Goal: Information Seeking & Learning: Learn about a topic

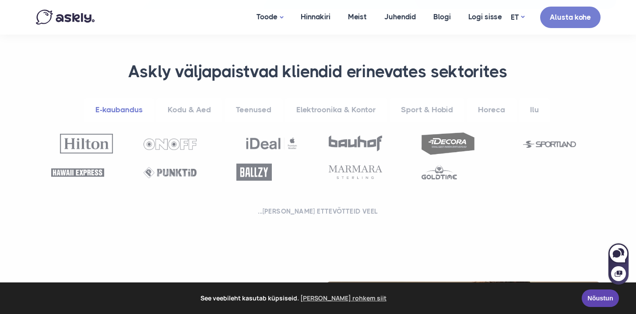
scroll to position [350, 0]
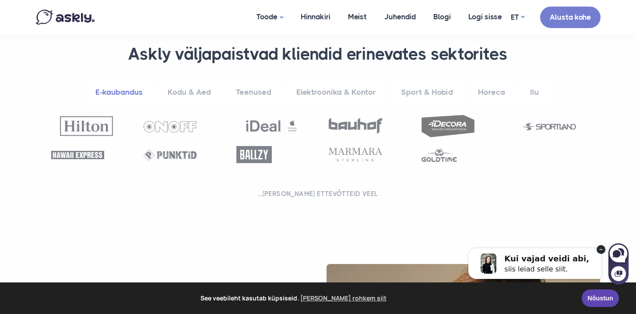
click at [129, 89] on link "E-kaubandus" at bounding box center [119, 92] width 70 height 24
click at [180, 92] on link "Kodu & Aed" at bounding box center [189, 92] width 66 height 24
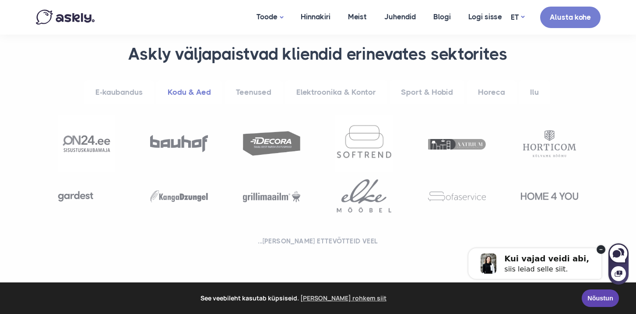
click at [261, 143] on img at bounding box center [272, 143] width 58 height 25
click at [254, 91] on link "Teenused" at bounding box center [254, 92] width 58 height 24
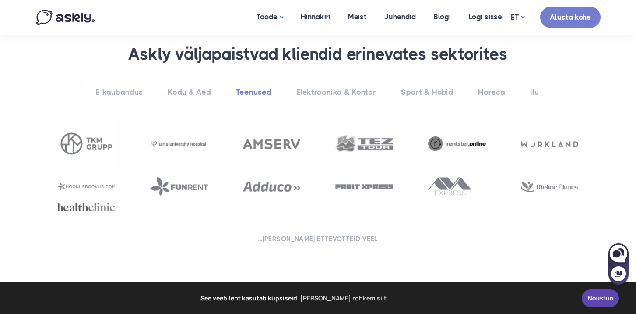
click at [351, 91] on link "Elektroonika & Kontor" at bounding box center [336, 92] width 102 height 24
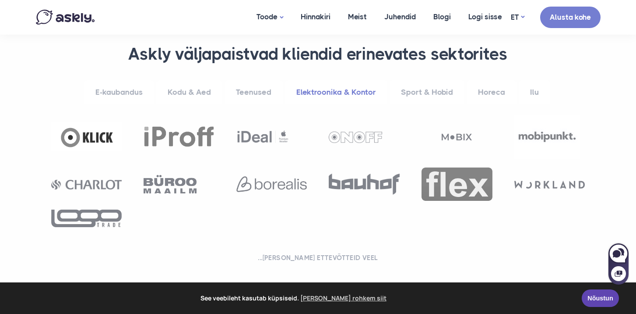
click at [432, 88] on link "Sport & Hobid" at bounding box center [427, 92] width 75 height 24
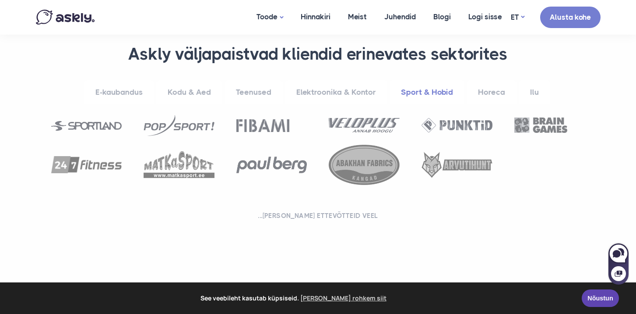
click at [490, 88] on link "Horeca" at bounding box center [492, 92] width 50 height 24
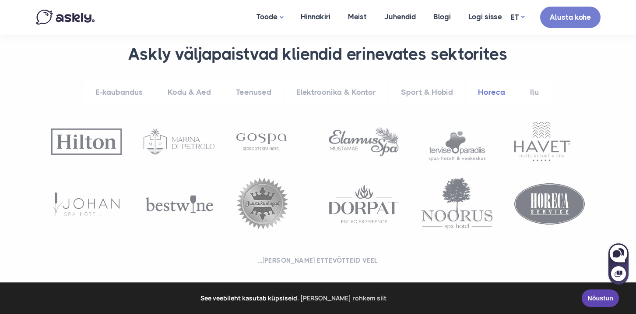
click at [169, 142] on img at bounding box center [179, 141] width 71 height 26
click at [261, 141] on img at bounding box center [261, 141] width 50 height 17
click at [118, 92] on link "E-kaubandus" at bounding box center [119, 92] width 70 height 24
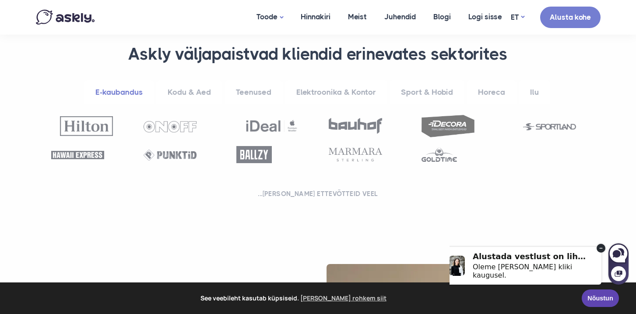
click at [169, 129] on img at bounding box center [170, 126] width 53 height 11
click at [432, 90] on link "Sport & Hobid" at bounding box center [427, 92] width 75 height 24
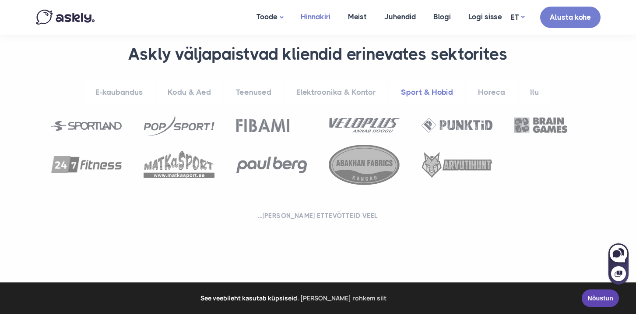
click at [319, 19] on link "Hinnakiri" at bounding box center [315, 17] width 47 height 34
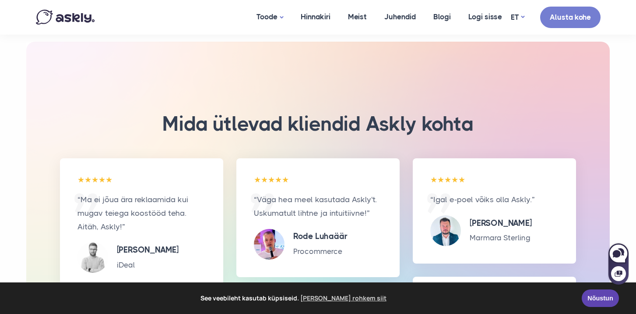
scroll to position [858, 0]
